Goal: Transaction & Acquisition: Purchase product/service

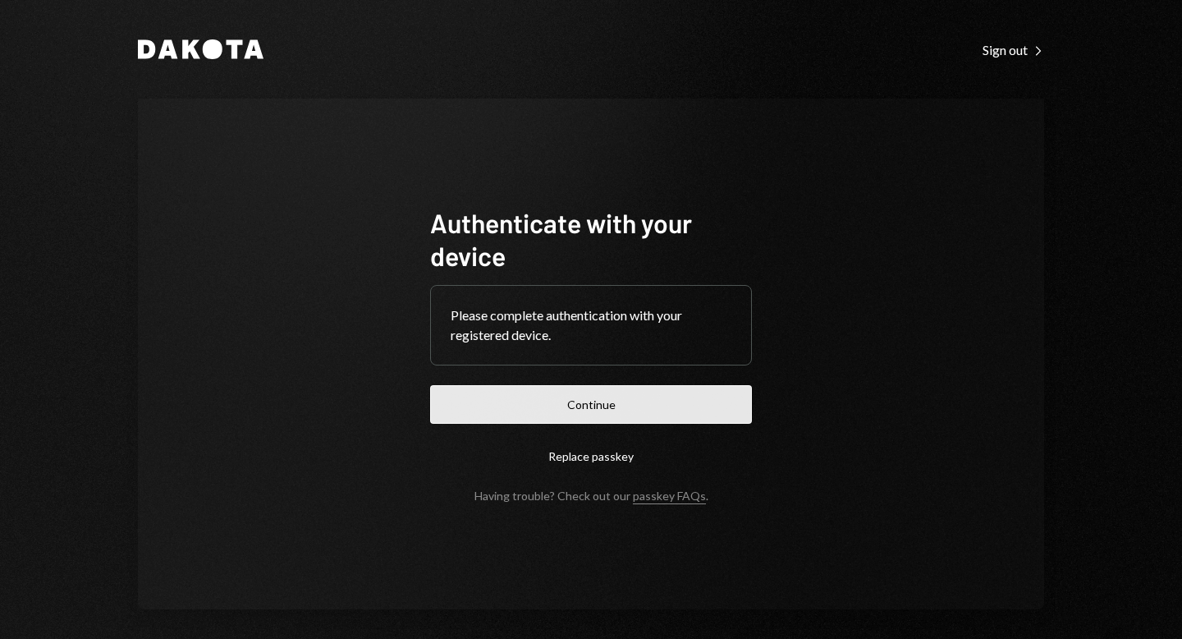
click at [562, 401] on button "Continue" at bounding box center [591, 404] width 322 height 39
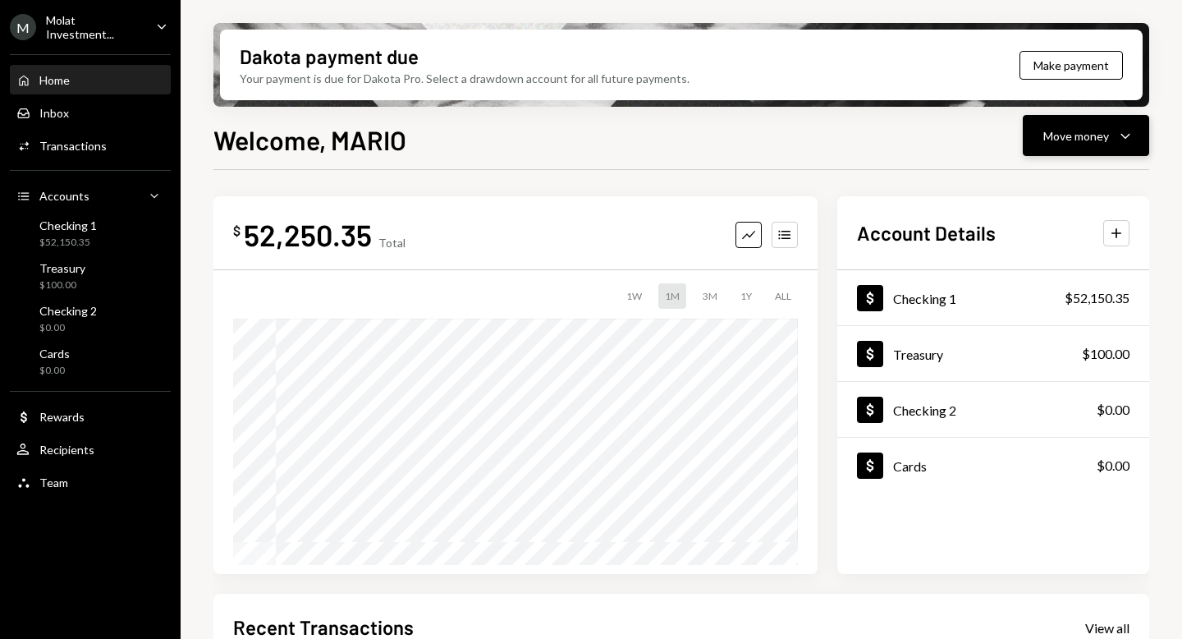
click at [1069, 142] on div "Move money" at bounding box center [1077, 135] width 66 height 17
click at [1034, 175] on div "Withdraw Send" at bounding box center [1061, 185] width 164 height 37
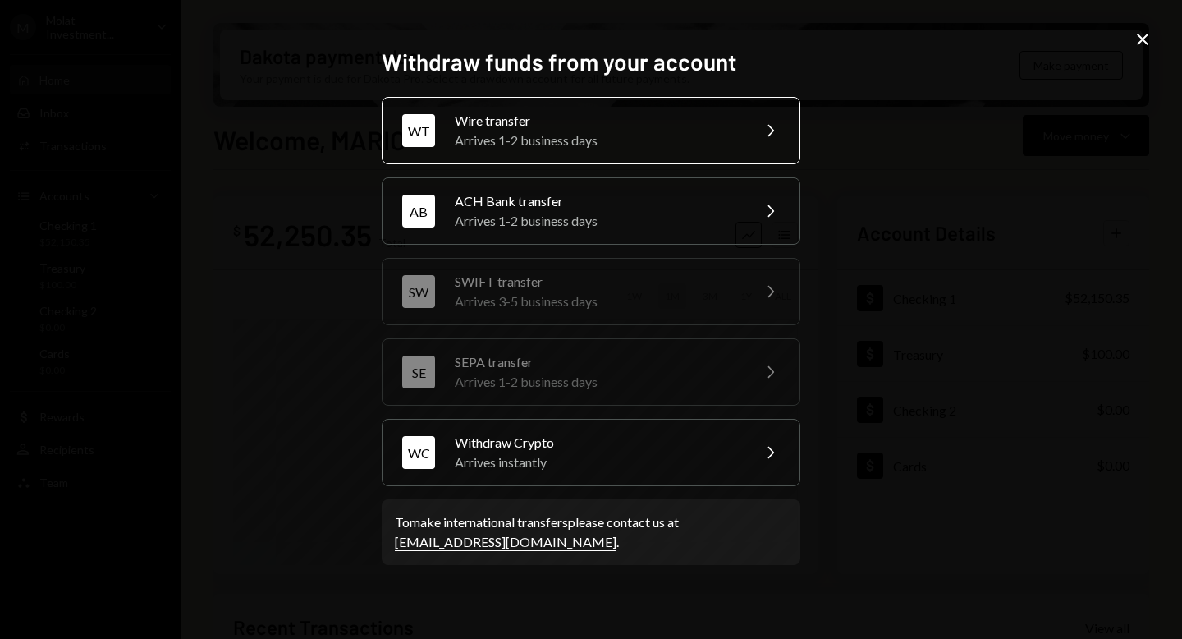
click at [607, 131] on div "Arrives 1-2 business days" at bounding box center [598, 141] width 286 height 20
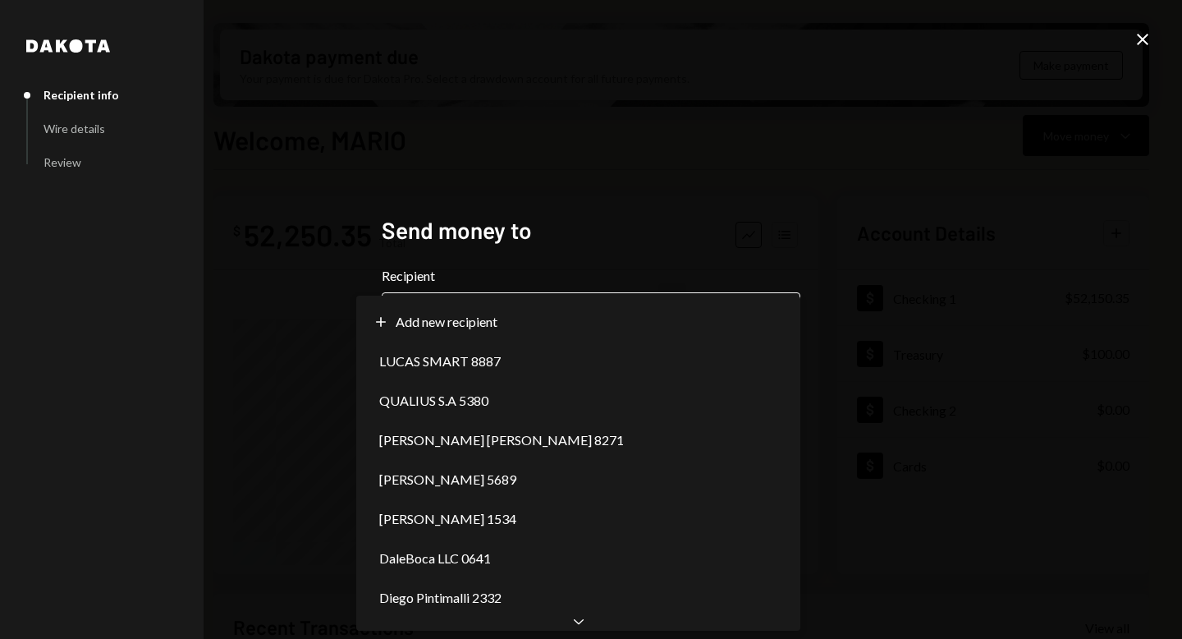
click at [503, 301] on body "M Molat Investment... Caret Down Home Home Inbox Inbox Activities Transactions …" at bounding box center [591, 319] width 1182 height 639
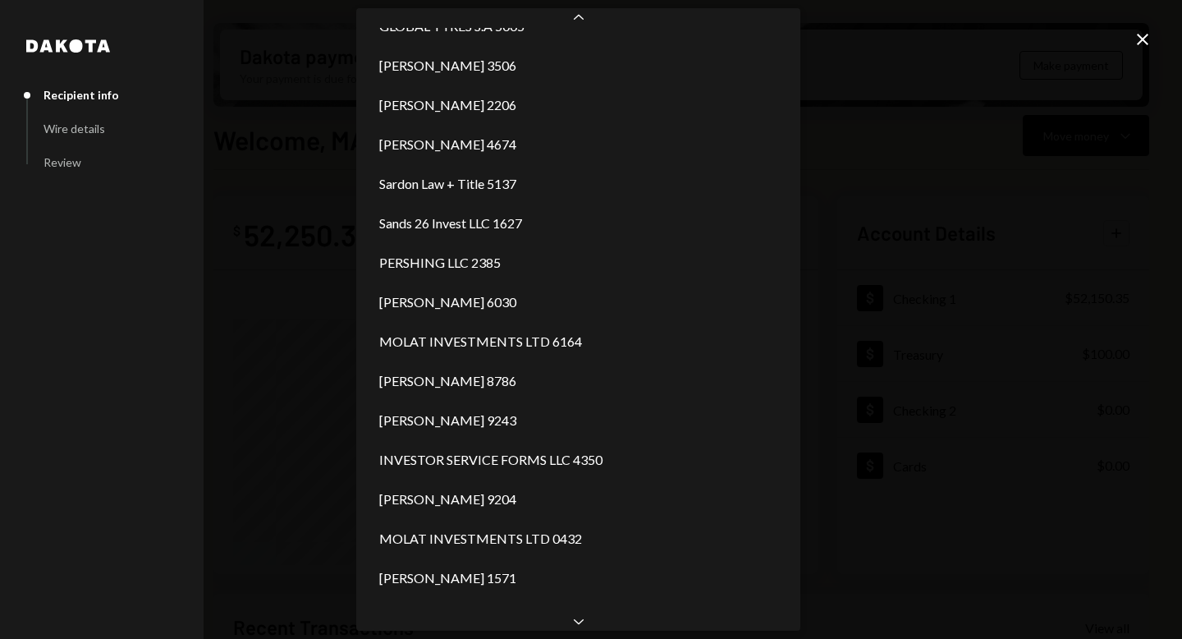
scroll to position [2669, 0]
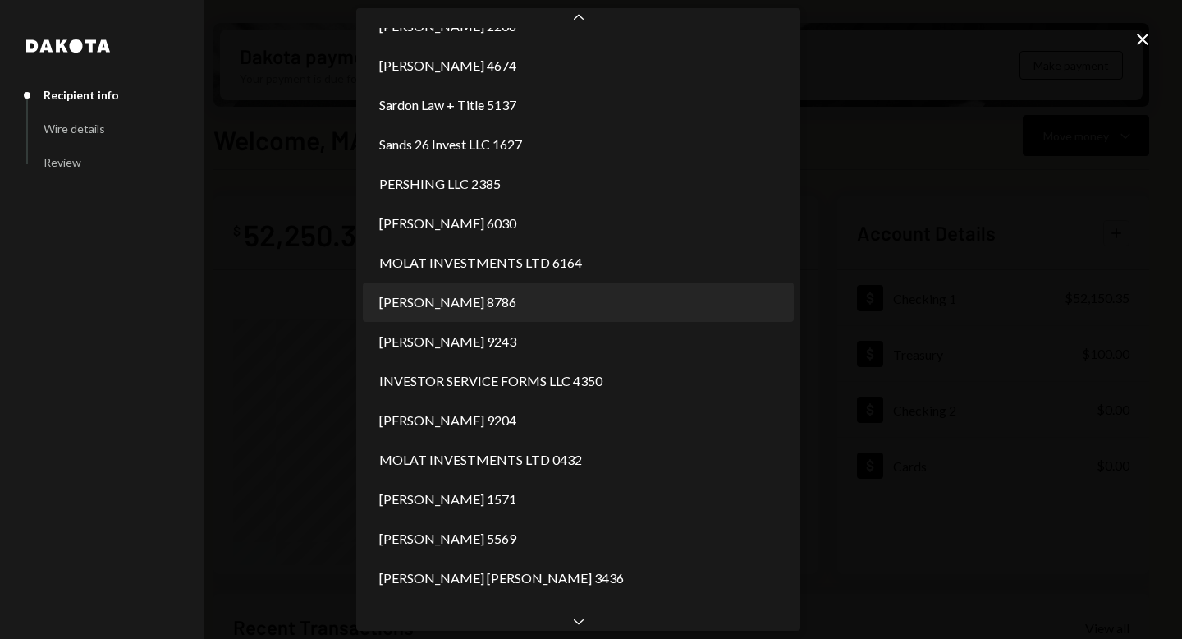
select select "**********"
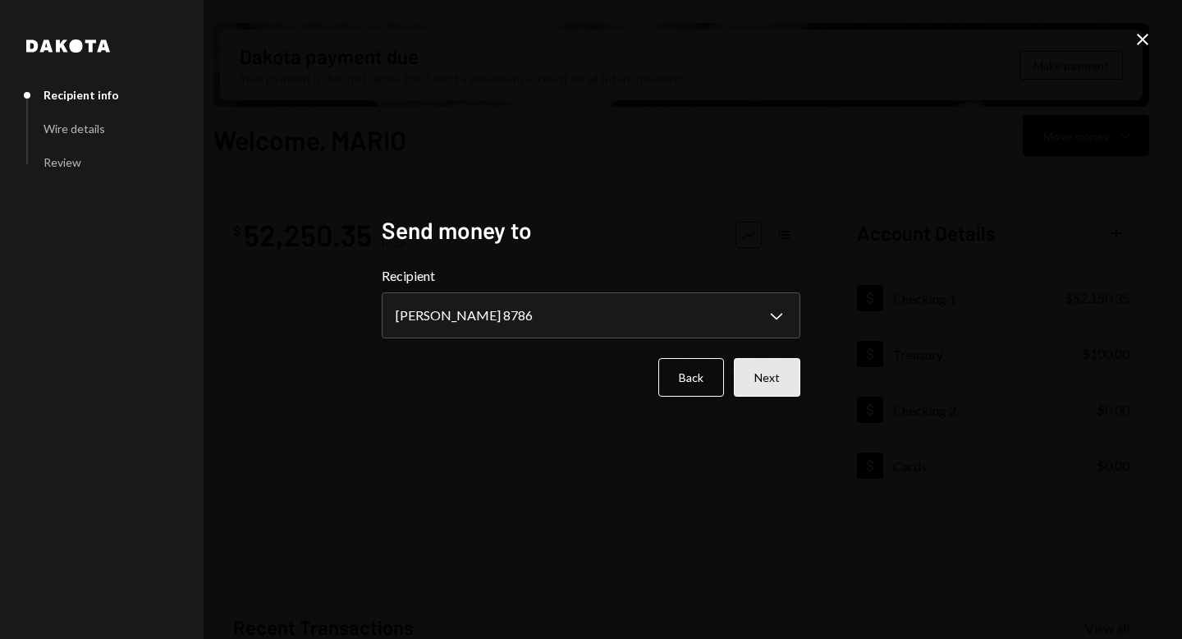
click at [764, 374] on button "Next" at bounding box center [767, 377] width 67 height 39
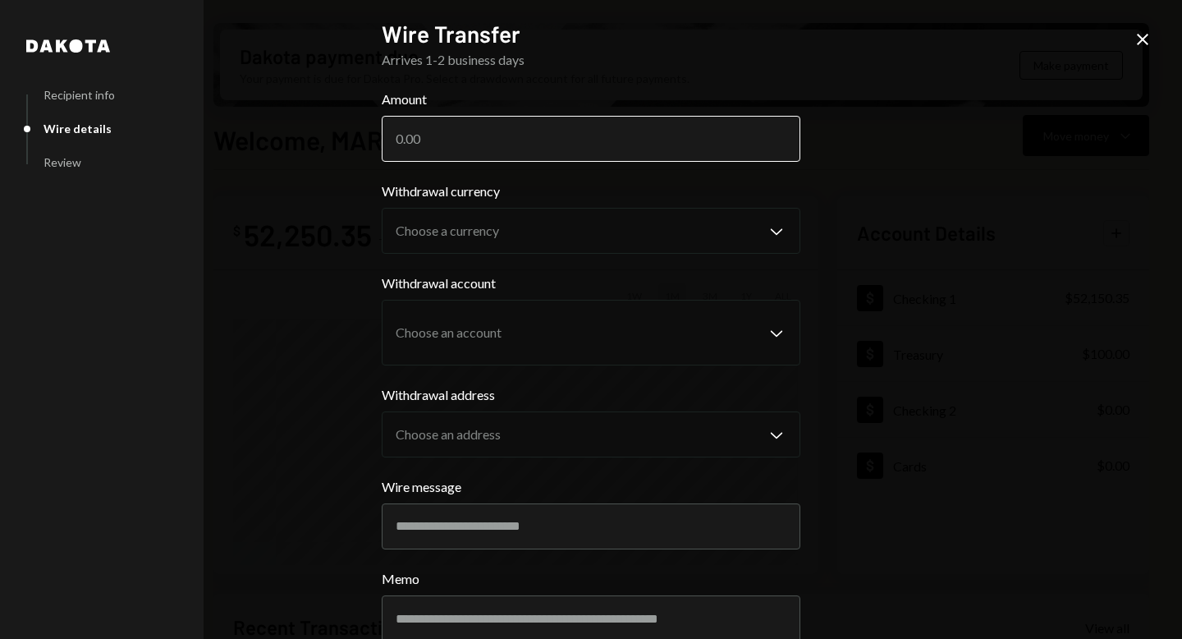
click at [526, 131] on input "Amount" at bounding box center [591, 139] width 419 height 46
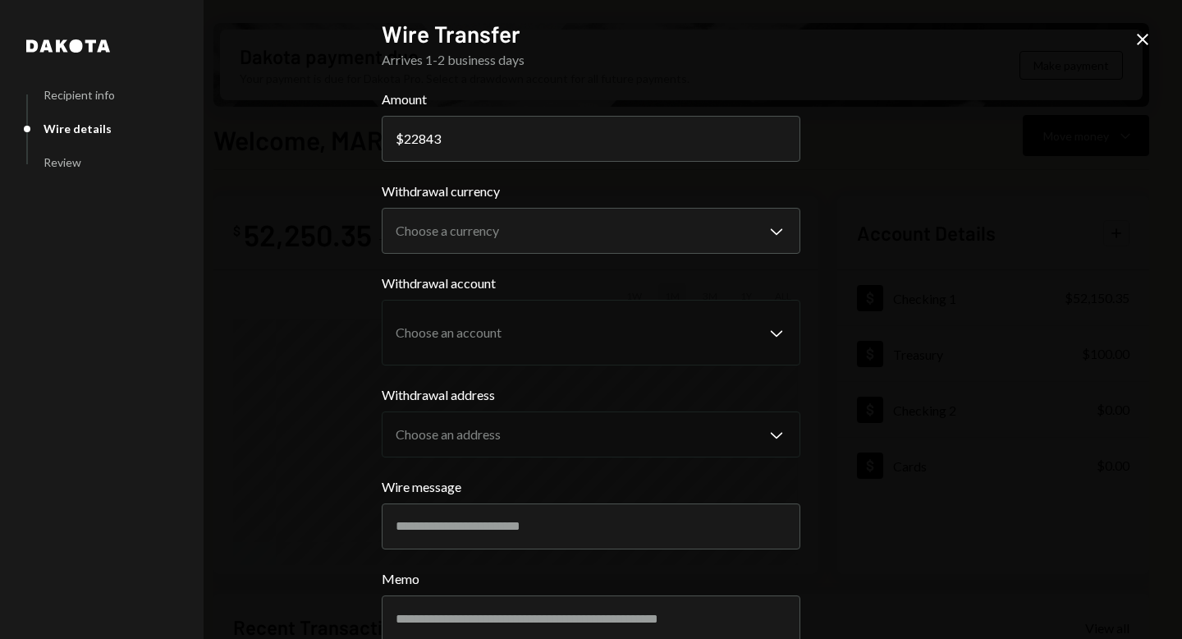
type input "22843"
click at [955, 158] on div "**********" at bounding box center [591, 319] width 1182 height 639
click at [764, 226] on body "M Molat Investment... Caret Down Home Home Inbox Inbox Activities Transactions …" at bounding box center [591, 319] width 1182 height 639
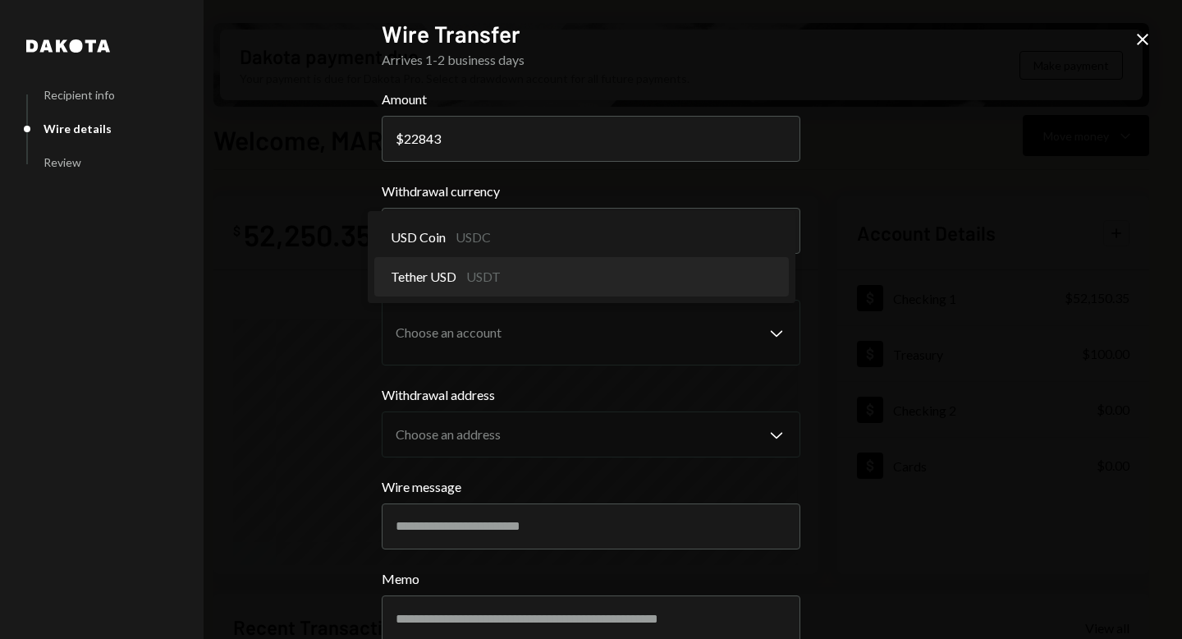
select select "****"
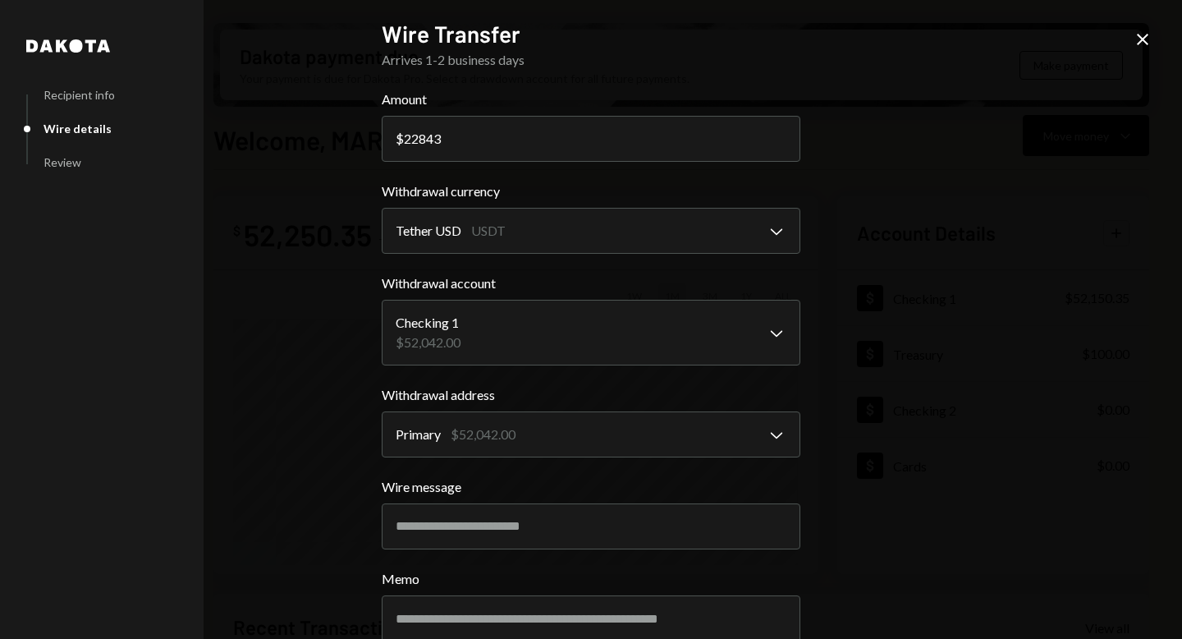
click at [871, 406] on div "**********" at bounding box center [591, 319] width 1182 height 639
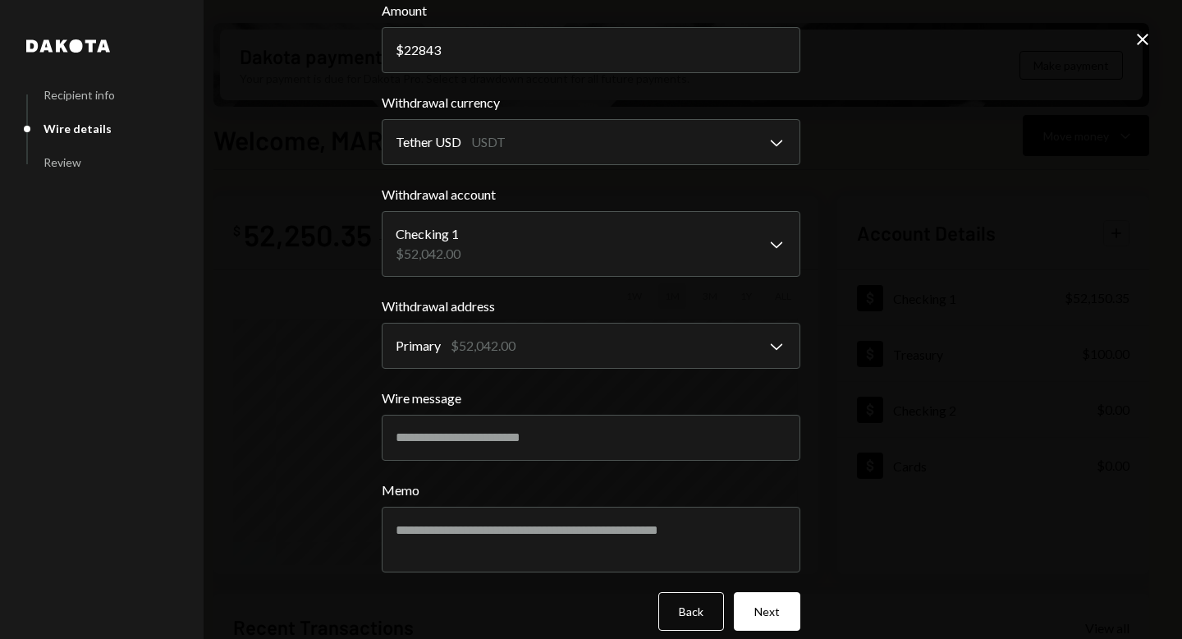
scroll to position [106, 0]
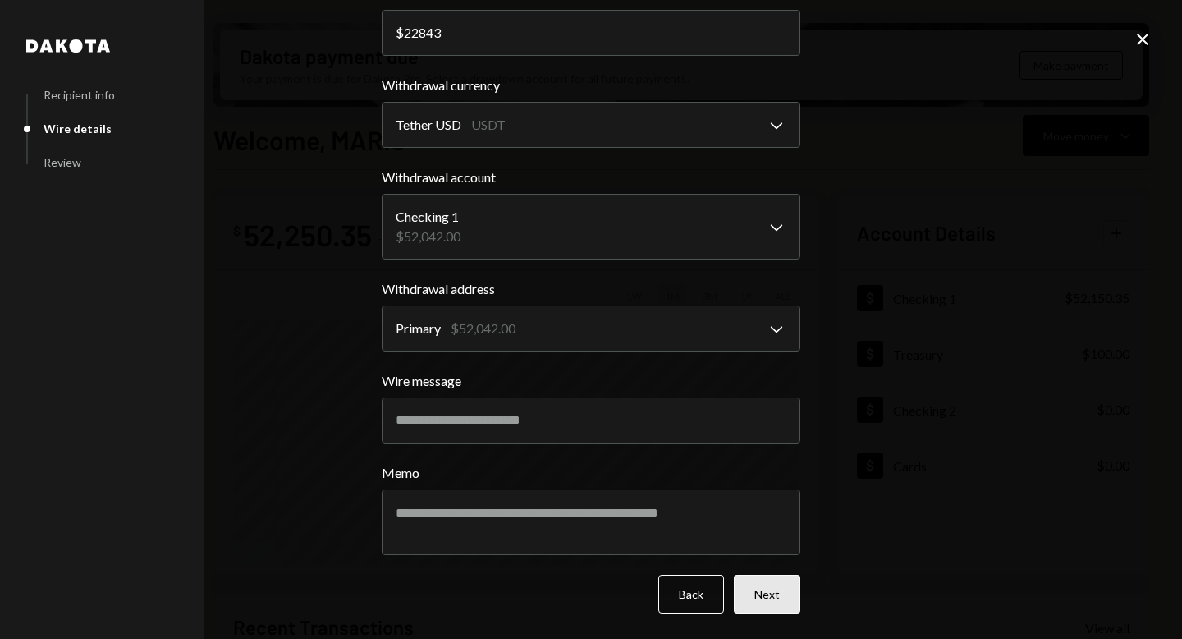
click at [759, 597] on button "Next" at bounding box center [767, 594] width 67 height 39
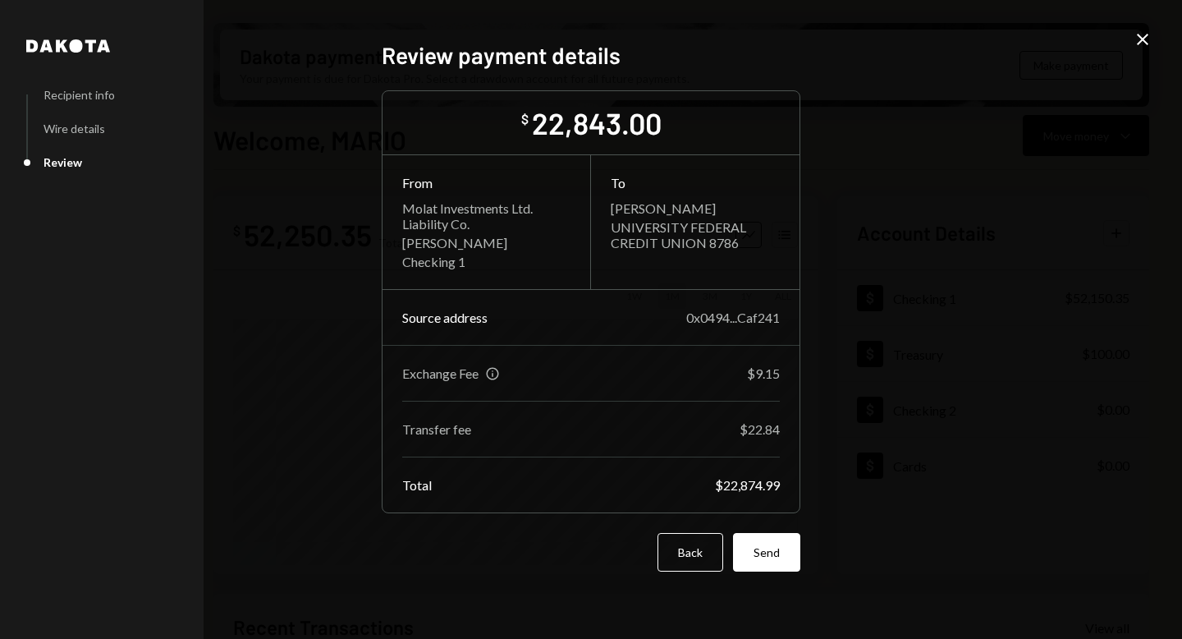
click at [770, 567] on button "Send" at bounding box center [766, 552] width 67 height 39
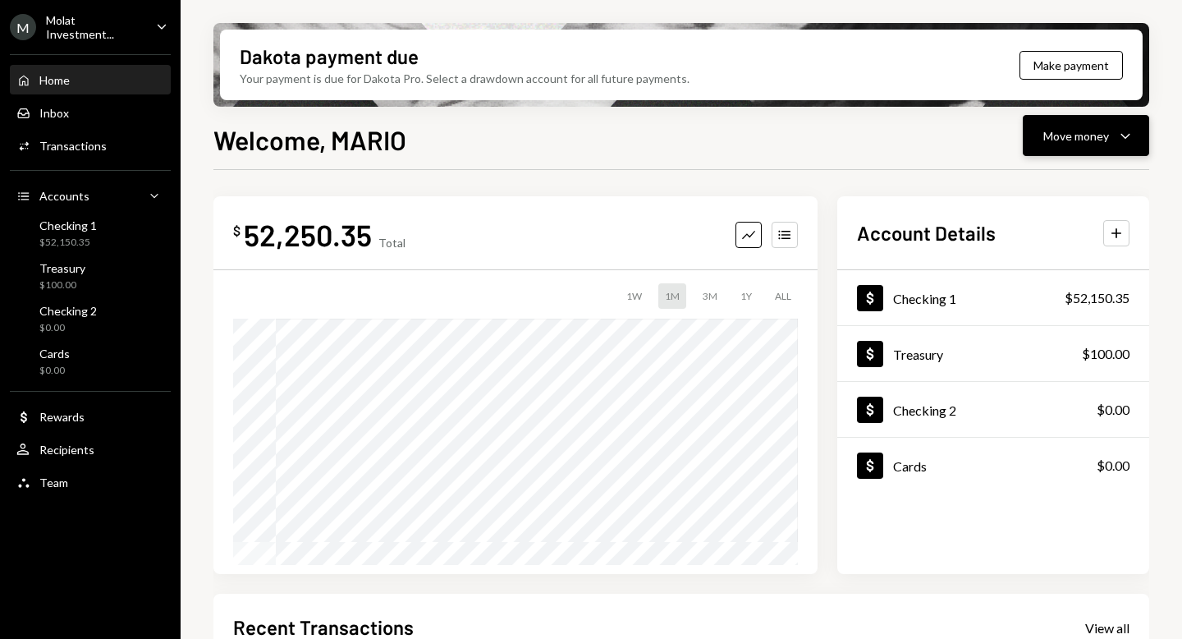
click at [1086, 121] on button "Move money Caret Down" at bounding box center [1086, 135] width 126 height 41
click at [1040, 186] on div "Send" at bounding box center [1073, 185] width 120 height 17
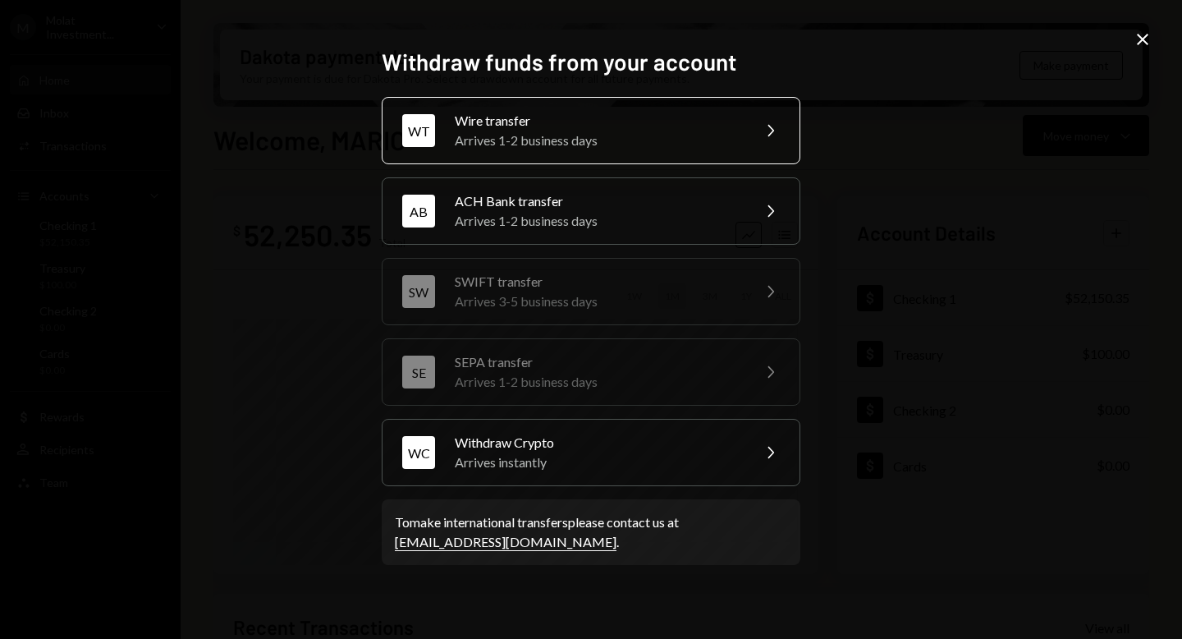
click at [645, 123] on div "Wire transfer" at bounding box center [598, 121] width 286 height 20
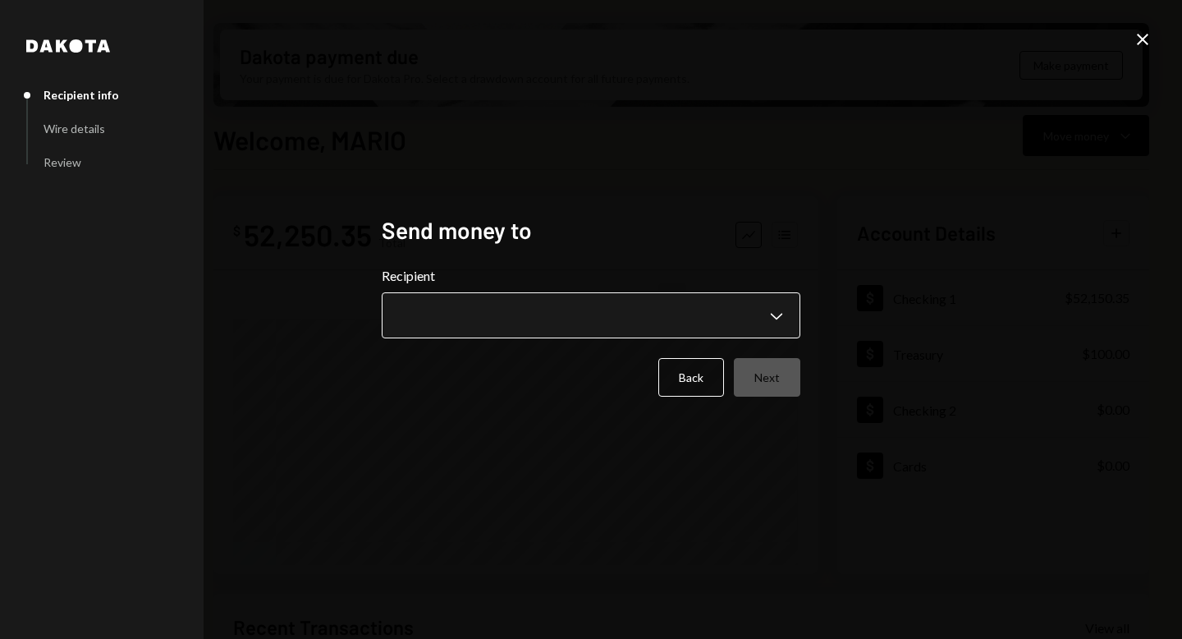
click at [778, 307] on body "M Molat Investment... Caret Down Home Home Inbox Inbox Activities Transactions …" at bounding box center [591, 319] width 1182 height 639
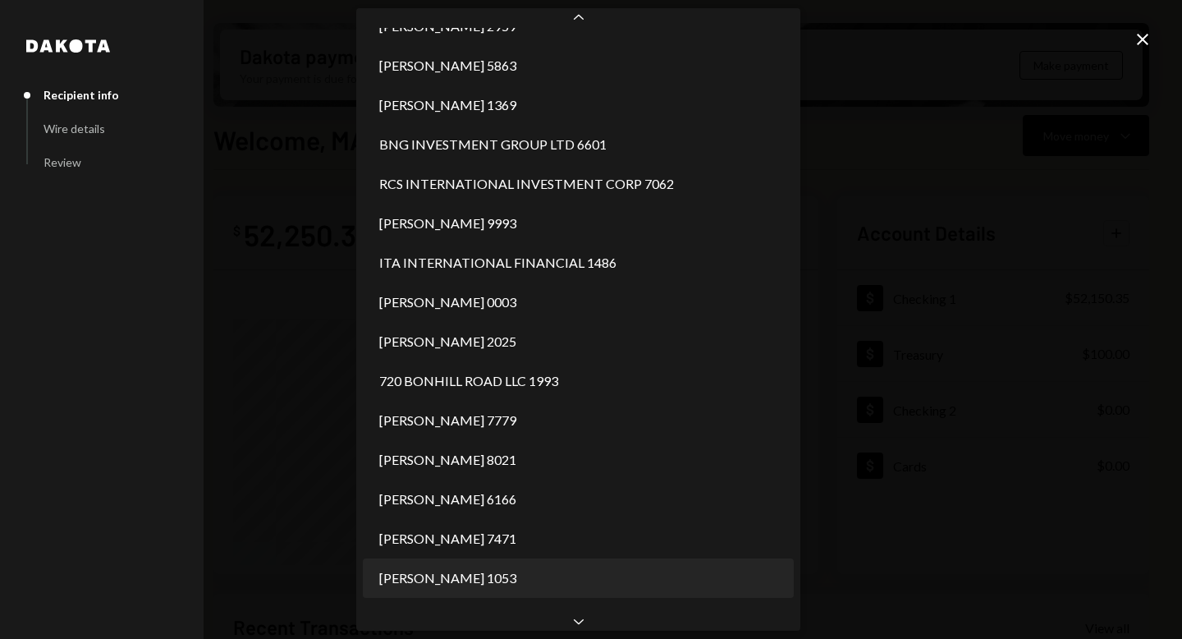
scroll to position [1880, 0]
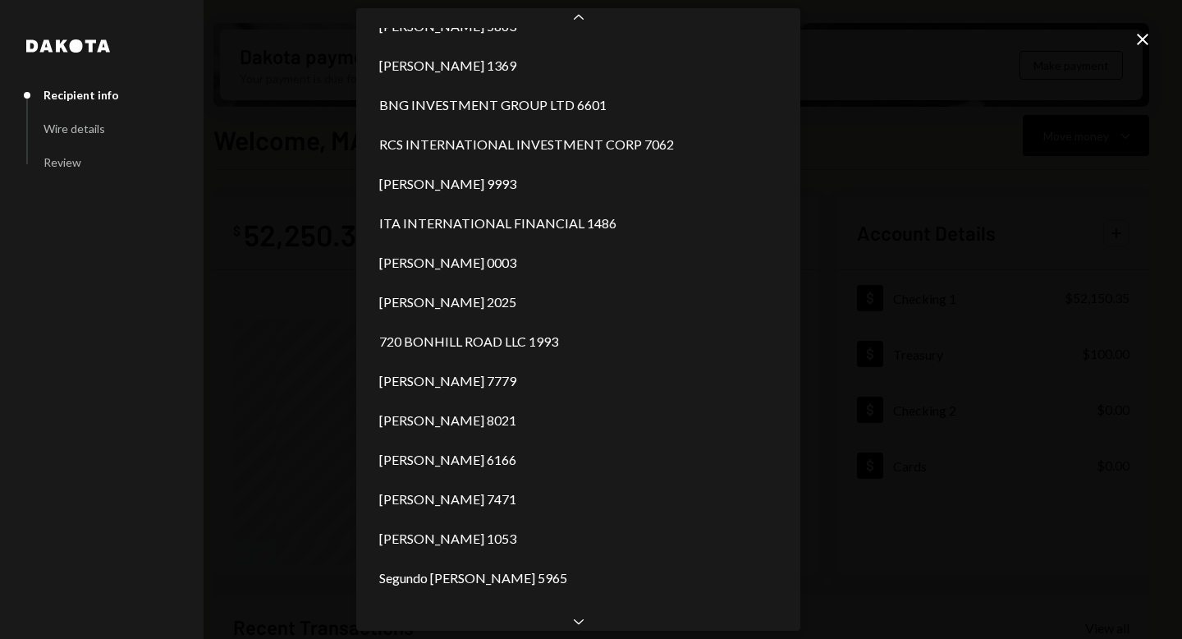
select select "**********"
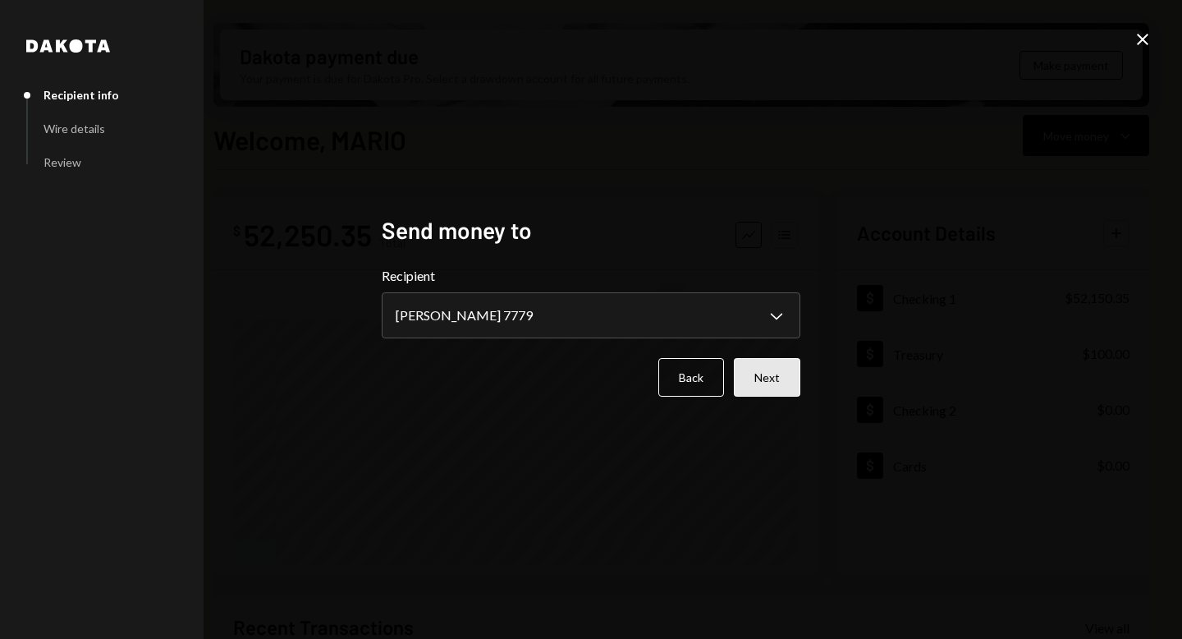
click at [792, 383] on button "Next" at bounding box center [767, 377] width 67 height 39
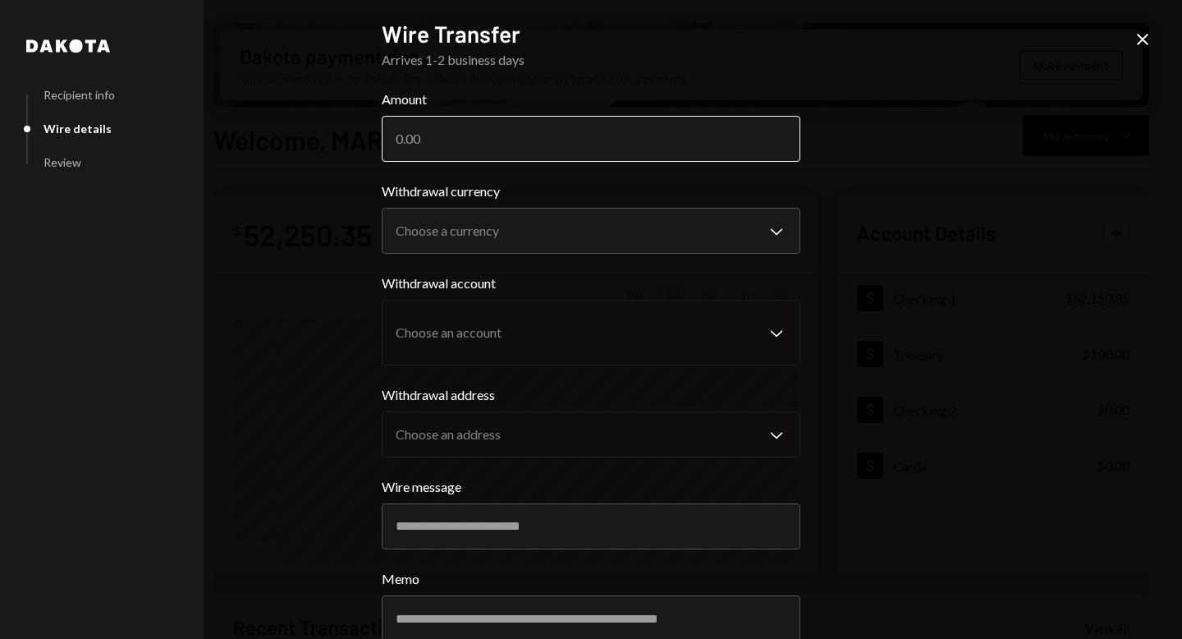
click at [431, 156] on input "Amount" at bounding box center [591, 139] width 419 height 46
type input "10700"
click at [910, 164] on div "**********" at bounding box center [591, 319] width 1182 height 639
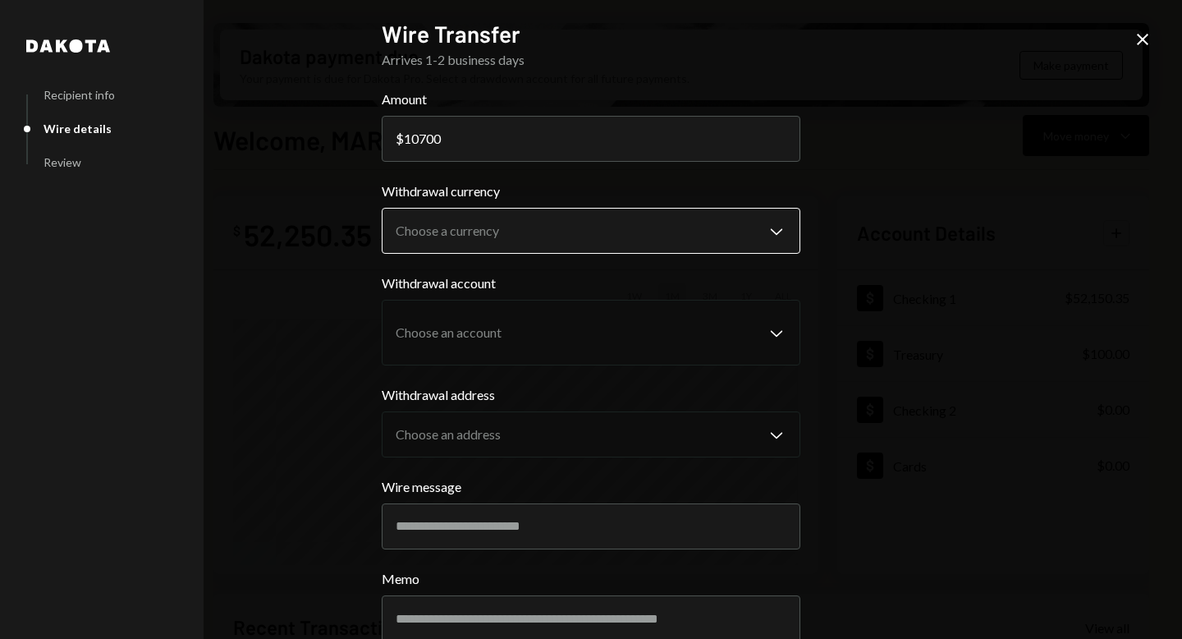
click at [748, 225] on body "M Molat Investment... Caret Down Home Home Inbox Inbox Activities Transactions …" at bounding box center [591, 319] width 1182 height 639
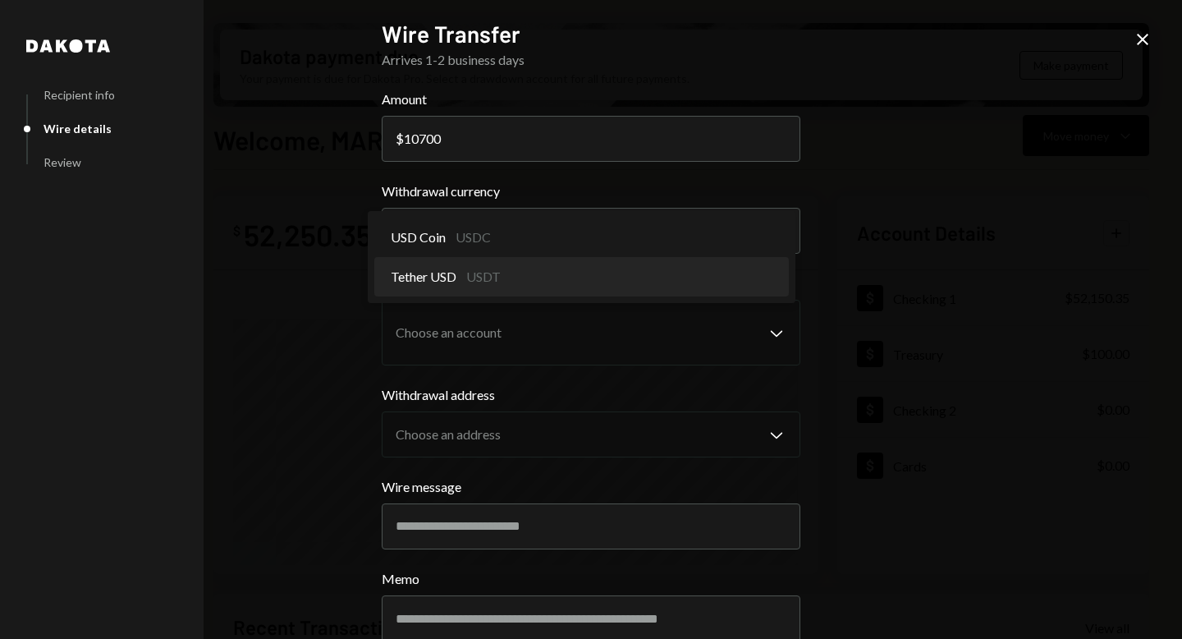
select select "****"
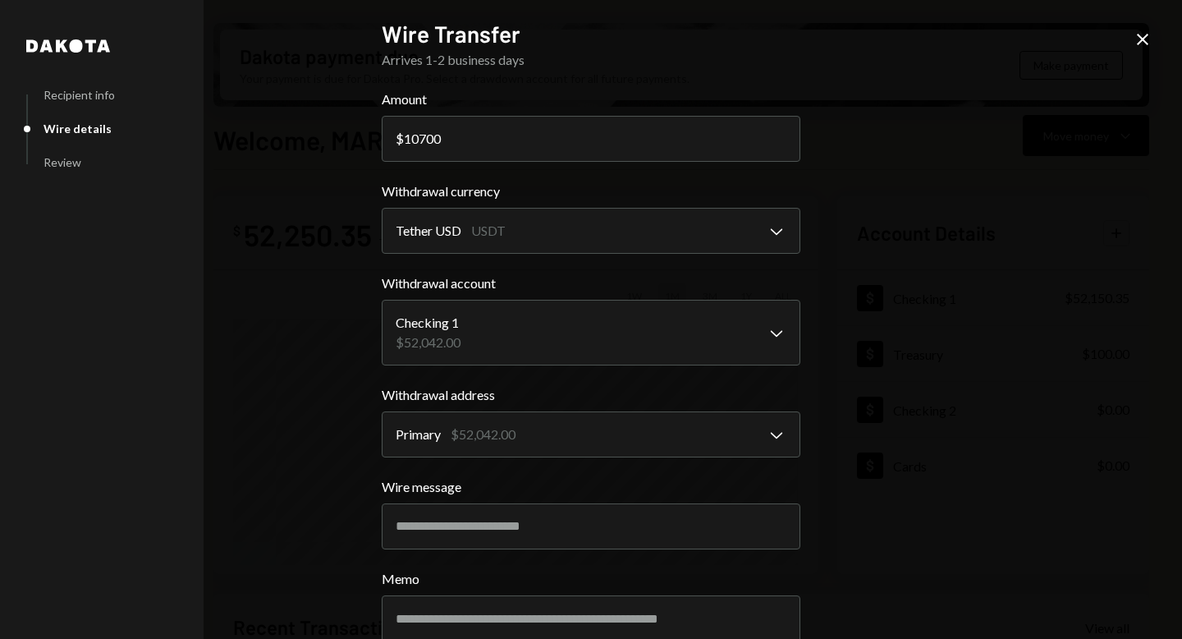
click at [895, 253] on div "**********" at bounding box center [591, 319] width 1182 height 639
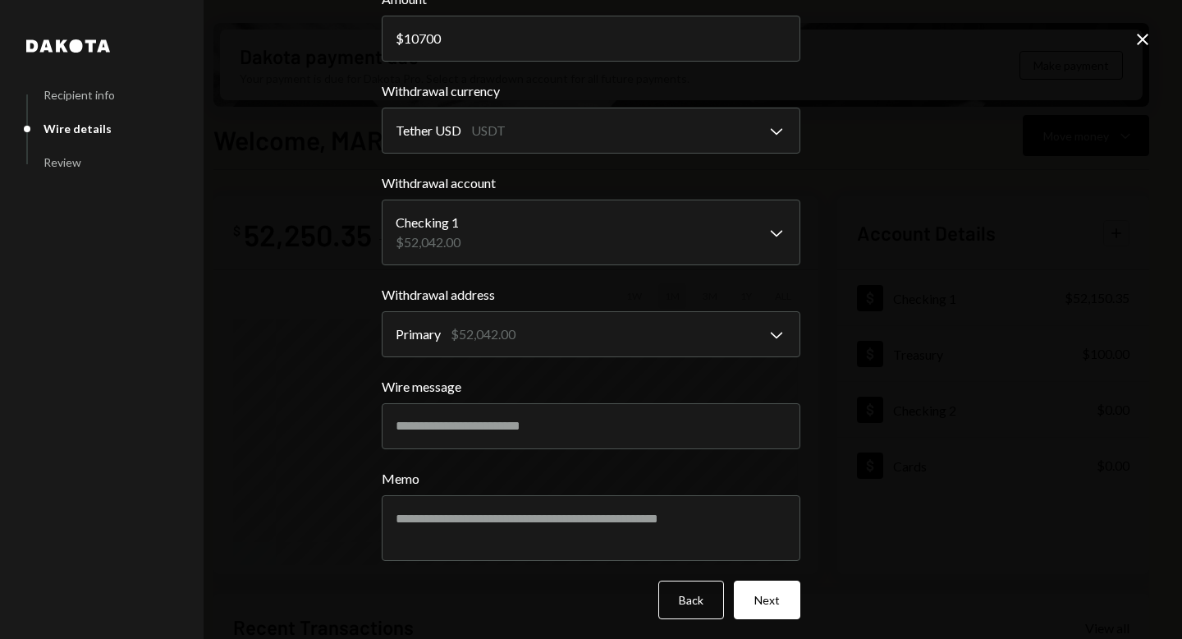
scroll to position [103, 0]
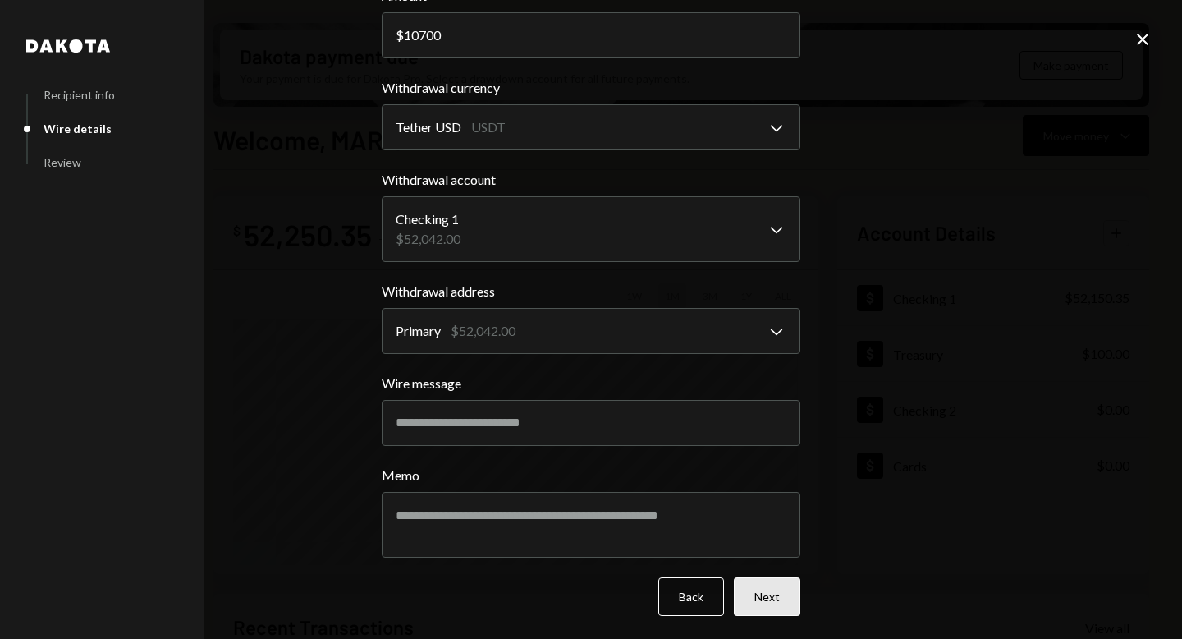
click at [771, 595] on button "Next" at bounding box center [767, 596] width 67 height 39
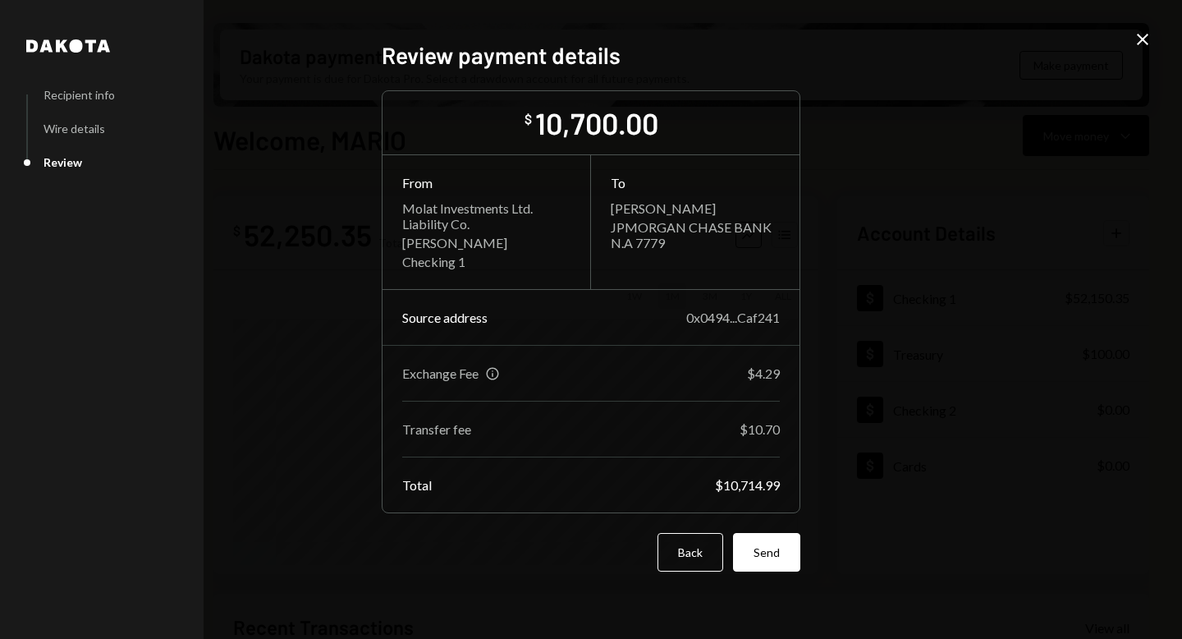
scroll to position [0, 0]
click at [782, 551] on button "Send" at bounding box center [766, 552] width 67 height 39
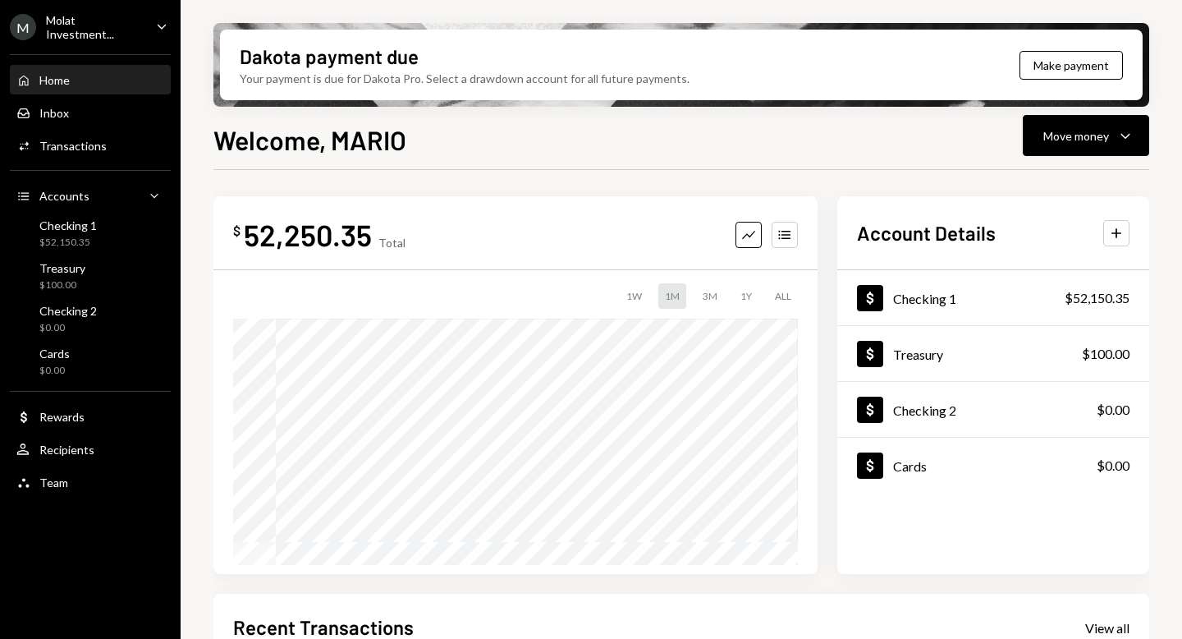
click at [108, 254] on div "Home Home Inbox Inbox Activities Transactions Accounts Accounts Caret Down Chec…" at bounding box center [90, 272] width 181 height 456
click at [80, 240] on div "$52,150.35" at bounding box center [67, 243] width 57 height 14
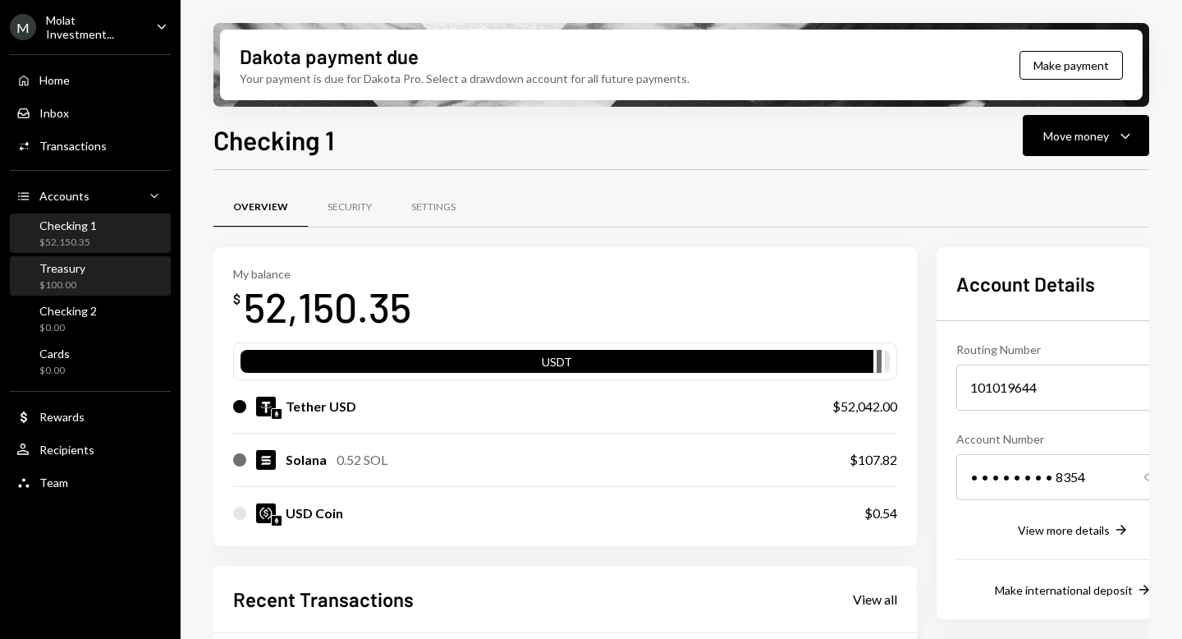
click at [80, 270] on div "Treasury" at bounding box center [62, 268] width 46 height 14
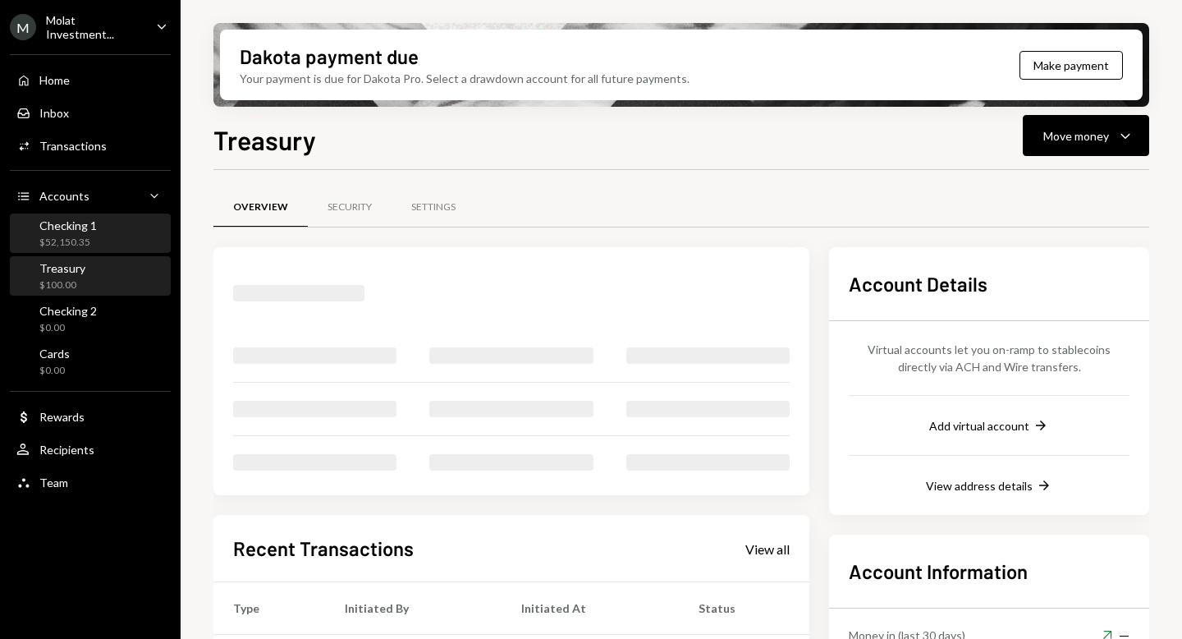
click at [72, 236] on div "$52,150.35" at bounding box center [67, 243] width 57 height 14
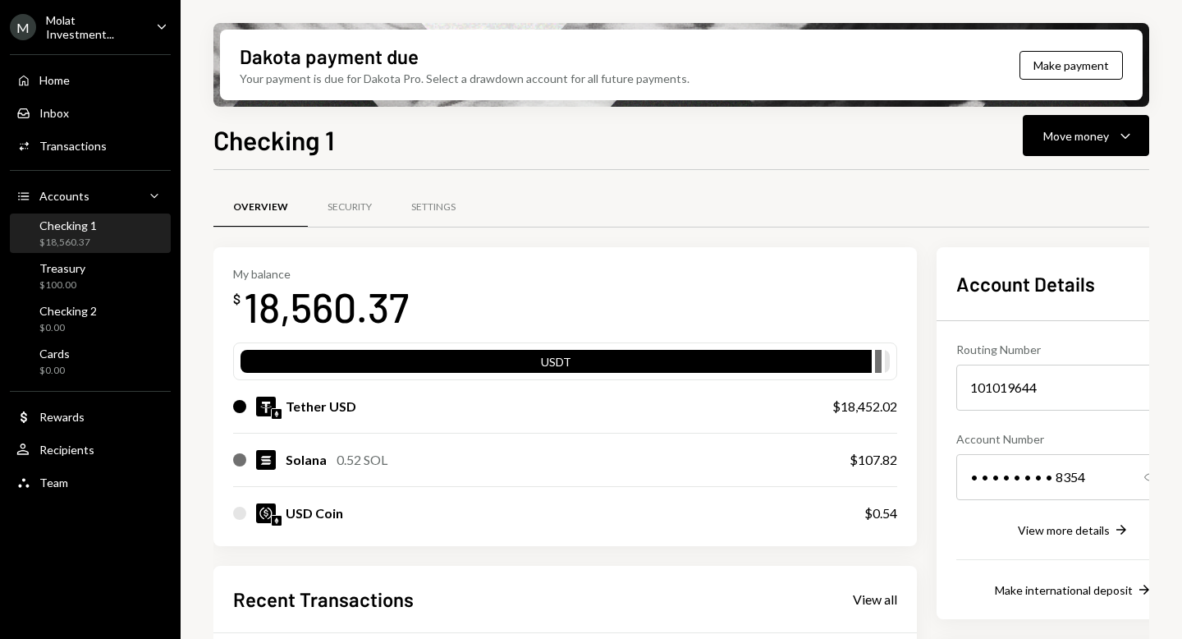
click at [67, 23] on div "Molat Investment..." at bounding box center [94, 27] width 97 height 28
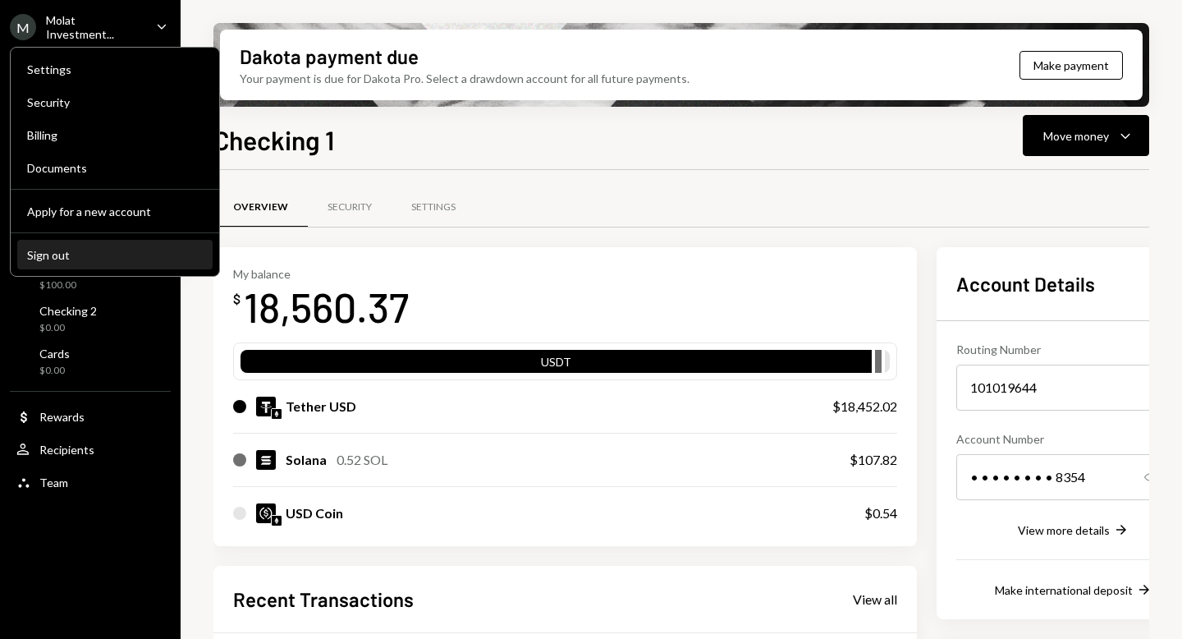
click at [87, 249] on div "Sign out" at bounding box center [115, 255] width 176 height 14
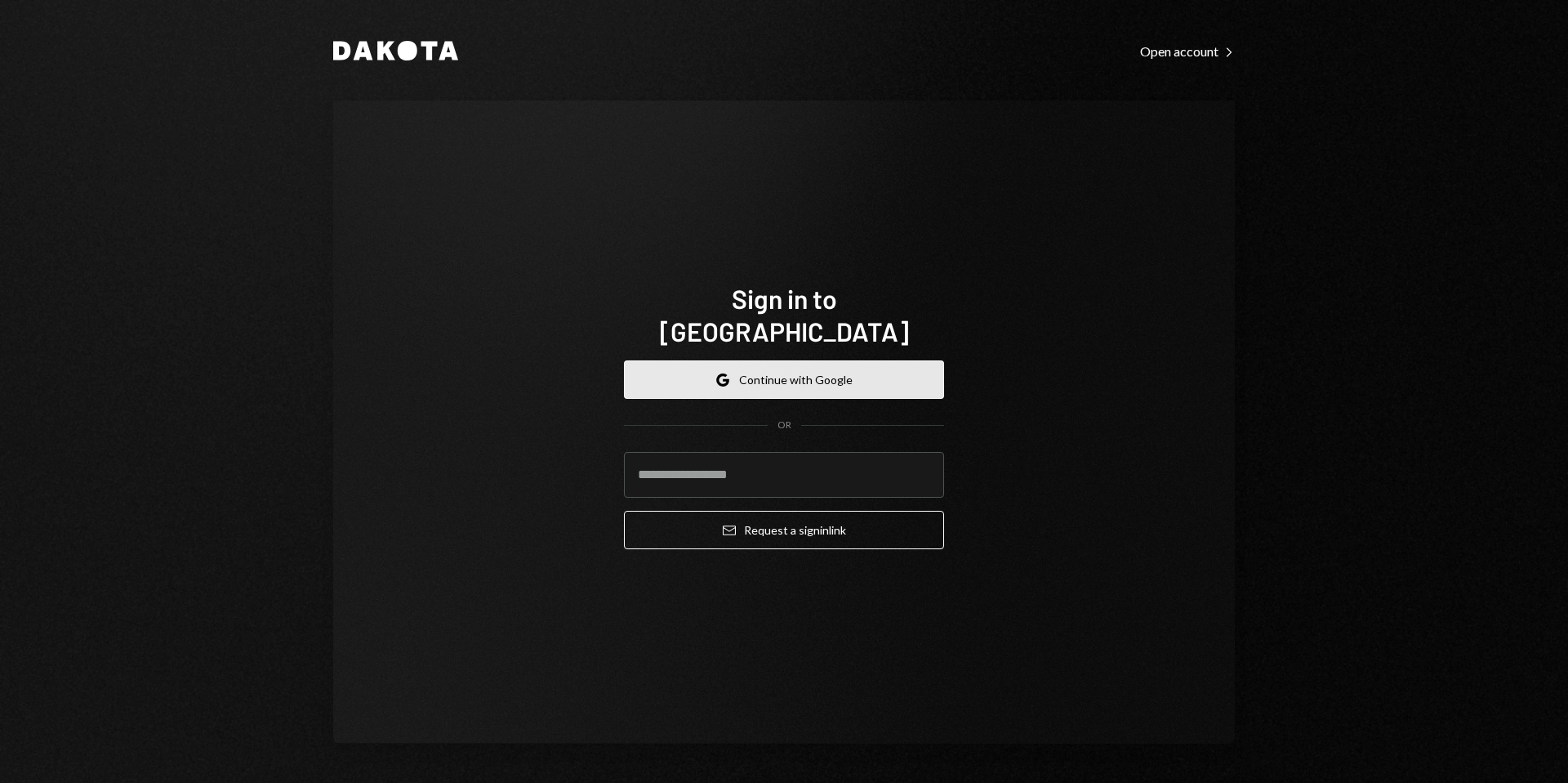
click at [756, 377] on button "Google Continue with Google" at bounding box center [784, 379] width 320 height 39
